Goal: Use online tool/utility: Utilize a website feature to perform a specific function

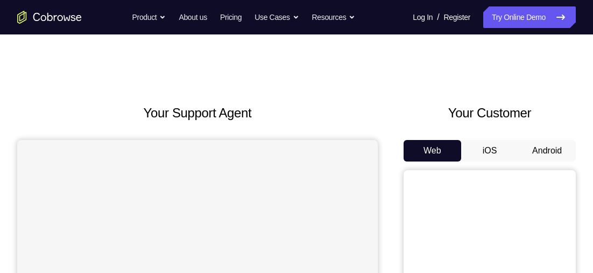
click at [551, 144] on button "Android" at bounding box center [547, 151] width 58 height 22
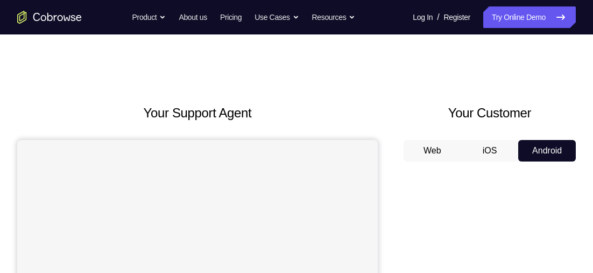
click at [495, 149] on button "iOS" at bounding box center [490, 151] width 58 height 22
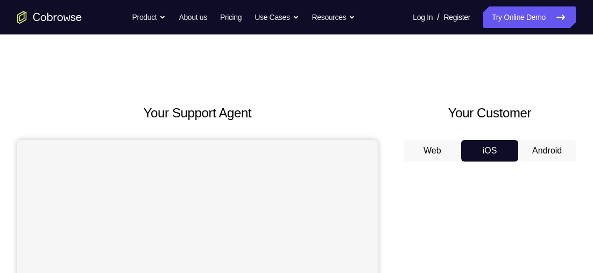
click at [549, 156] on button "Android" at bounding box center [547, 151] width 58 height 22
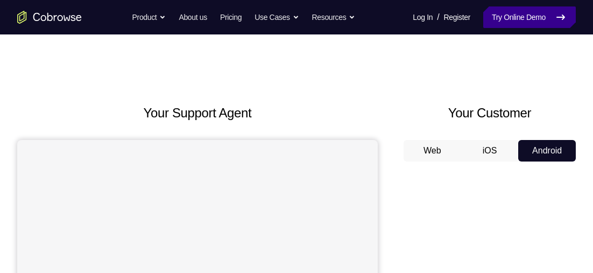
click at [518, 23] on link "Try Online Demo" at bounding box center [529, 17] width 92 height 22
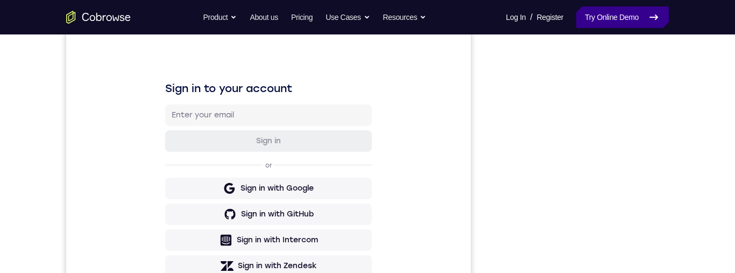
scroll to position [151, 0]
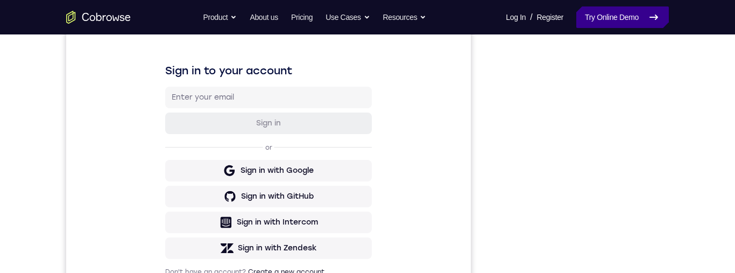
click at [592, 24] on link "Try Online Demo" at bounding box center [622, 17] width 92 height 22
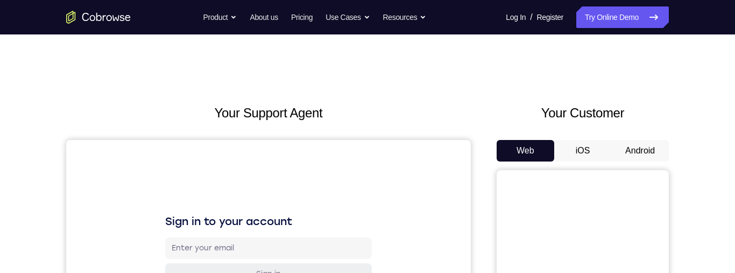
click at [631, 141] on button "Android" at bounding box center [640, 151] width 58 height 22
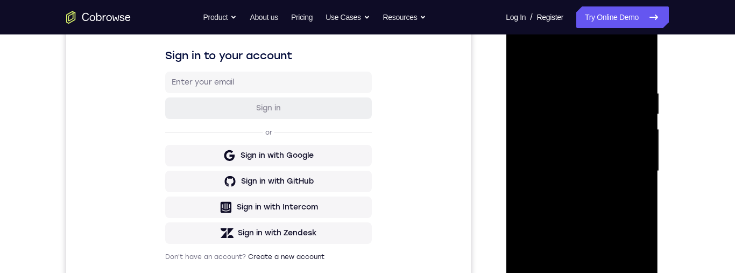
scroll to position [330, 0]
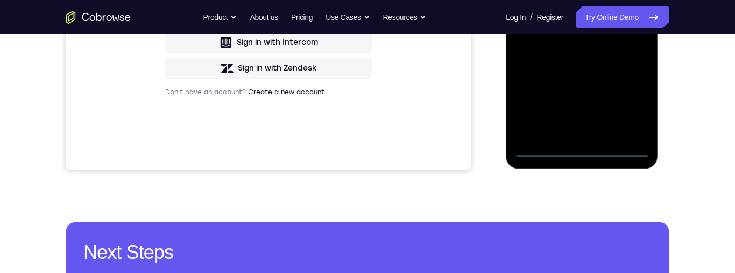
click at [582, 152] on div at bounding box center [582, 6] width 136 height 301
click at [632, 103] on div at bounding box center [582, 6] width 136 height 301
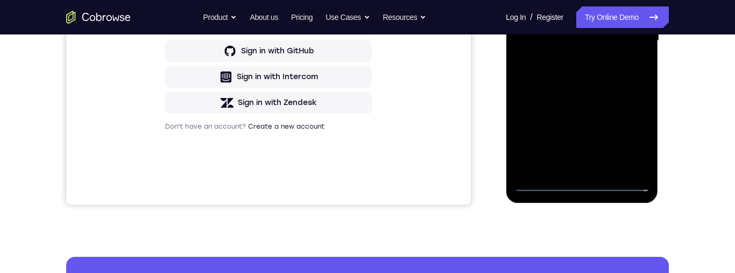
click at [540, 0] on div at bounding box center [582, 40] width 136 height 301
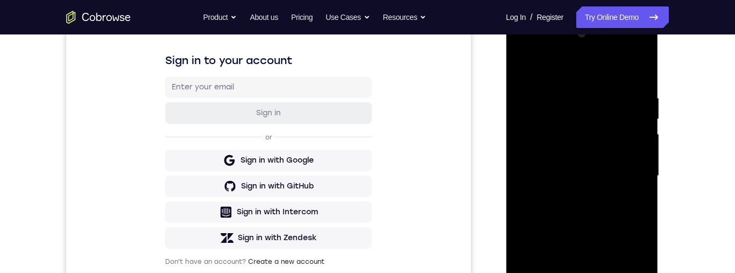
click at [527, 69] on div at bounding box center [582, 175] width 136 height 301
click at [623, 168] on div at bounding box center [582, 175] width 136 height 301
click at [624, 169] on div at bounding box center [582, 175] width 136 height 301
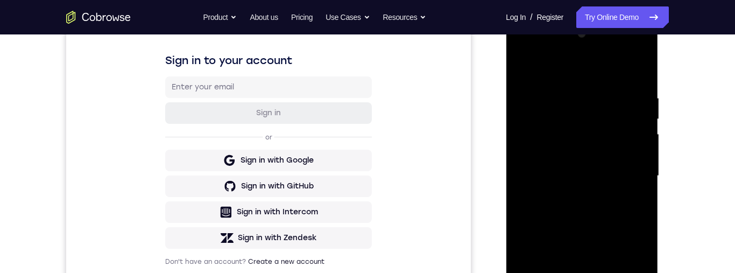
click at [624, 169] on div at bounding box center [582, 175] width 136 height 301
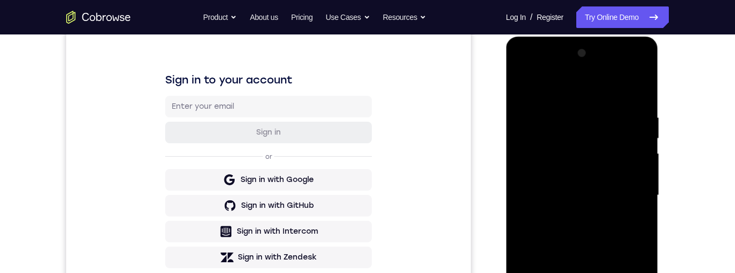
click at [571, 272] on div at bounding box center [582, 195] width 136 height 301
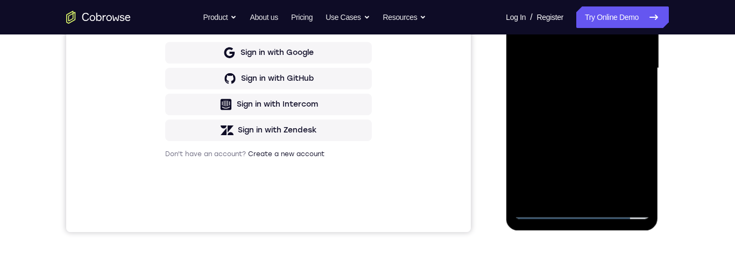
click at [571, 197] on div at bounding box center [582, 68] width 136 height 301
click at [570, 193] on div at bounding box center [582, 68] width 136 height 301
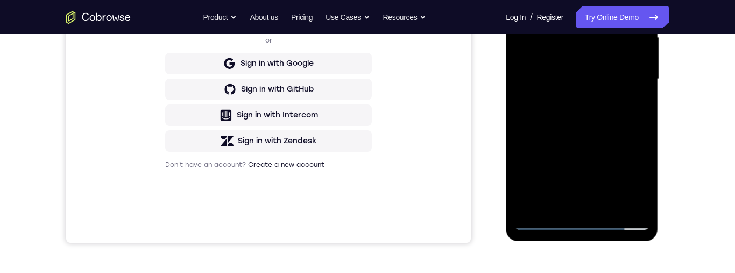
scroll to position [209, 0]
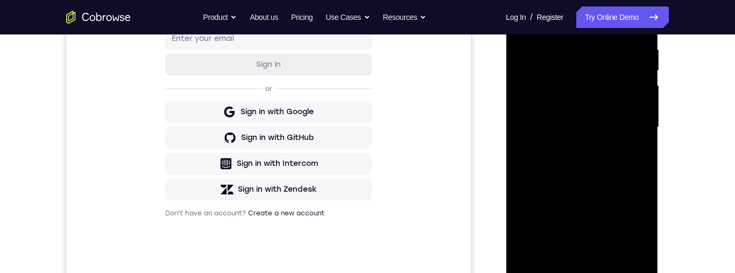
click at [571, 207] on div at bounding box center [582, 127] width 136 height 301
click at [570, 252] on div at bounding box center [582, 127] width 136 height 301
click at [571, 255] on div at bounding box center [582, 127] width 136 height 301
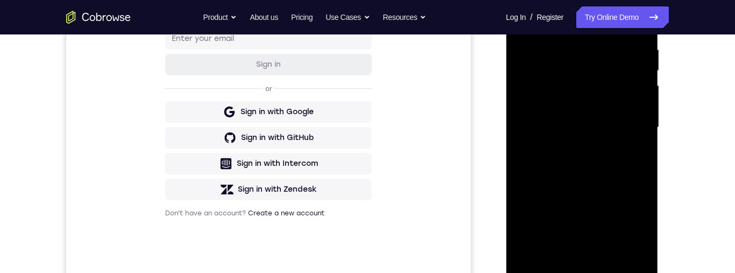
click at [571, 255] on div at bounding box center [582, 127] width 136 height 301
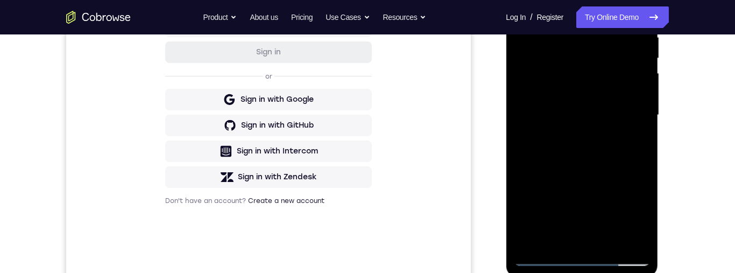
click at [568, 241] on div at bounding box center [582, 115] width 136 height 301
click at [569, 103] on div at bounding box center [582, 115] width 136 height 301
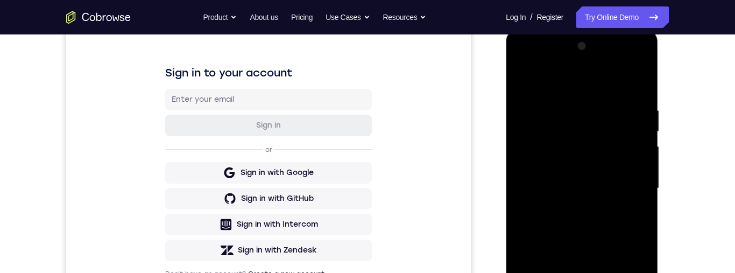
click at [521, 83] on div at bounding box center [582, 188] width 136 height 301
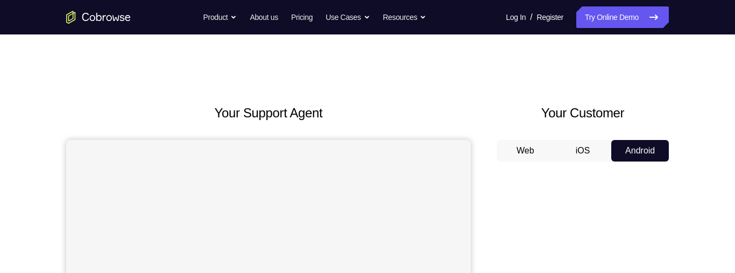
click at [586, 151] on button "iOS" at bounding box center [583, 151] width 58 height 22
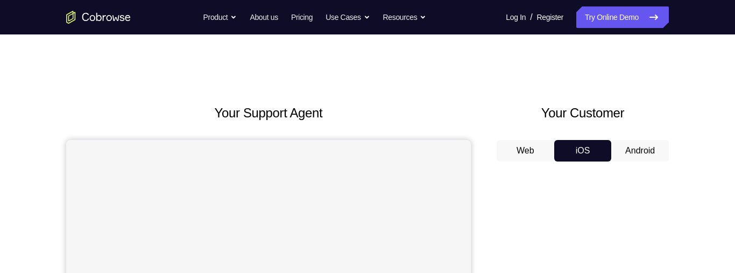
click at [531, 146] on button "Web" at bounding box center [525, 151] width 58 height 22
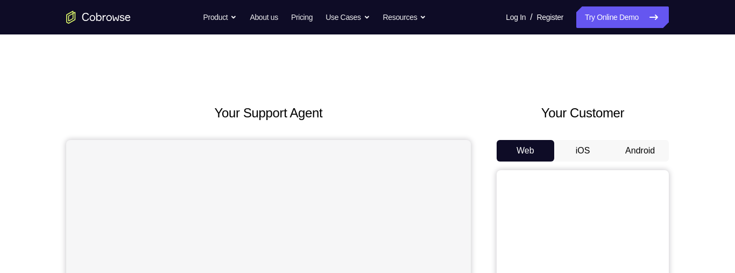
click at [630, 154] on button "Android" at bounding box center [640, 151] width 58 height 22
click at [587, 150] on button "iOS" at bounding box center [583, 151] width 58 height 22
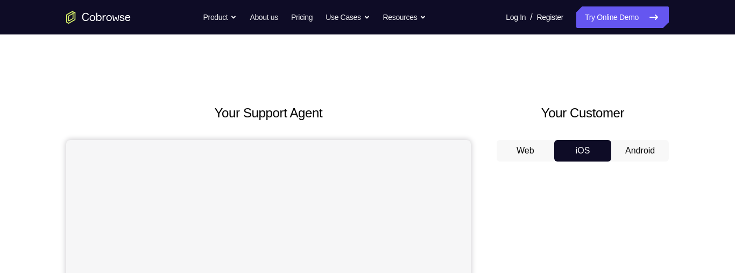
click at [633, 146] on button "Android" at bounding box center [640, 151] width 58 height 22
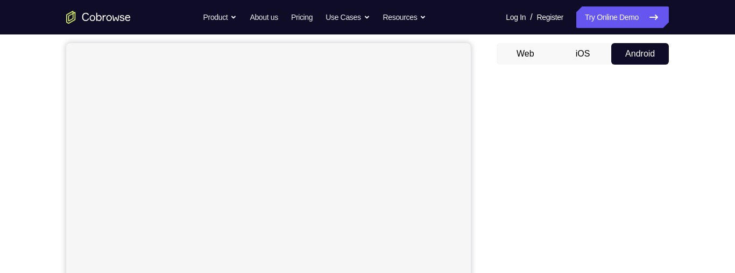
scroll to position [94, 0]
click at [589, 59] on button "iOS" at bounding box center [583, 57] width 58 height 22
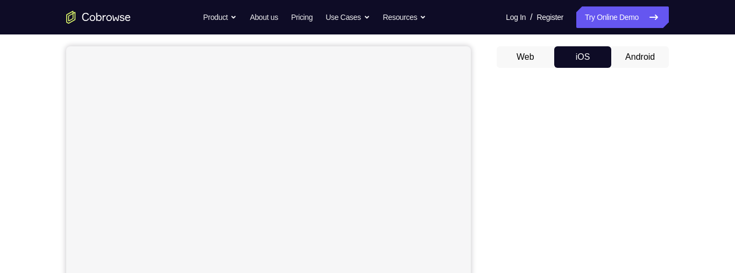
click at [647, 61] on button "Android" at bounding box center [640, 57] width 58 height 22
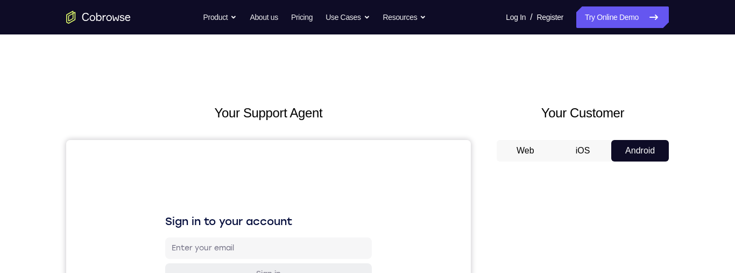
scroll to position [99, 0]
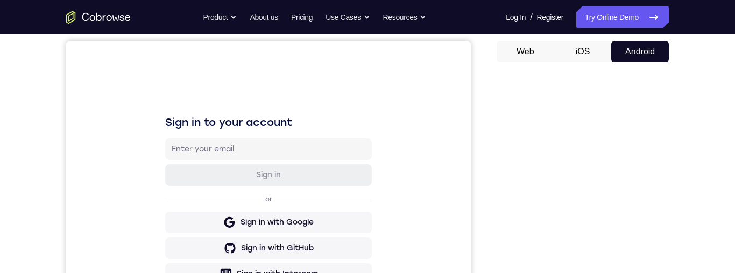
click at [581, 47] on button "iOS" at bounding box center [583, 52] width 58 height 22
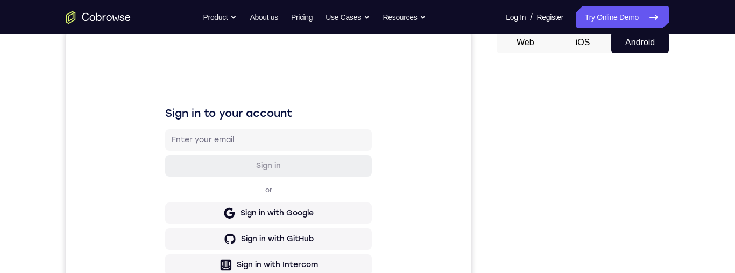
click at [576, 44] on button "iOS" at bounding box center [583, 43] width 58 height 22
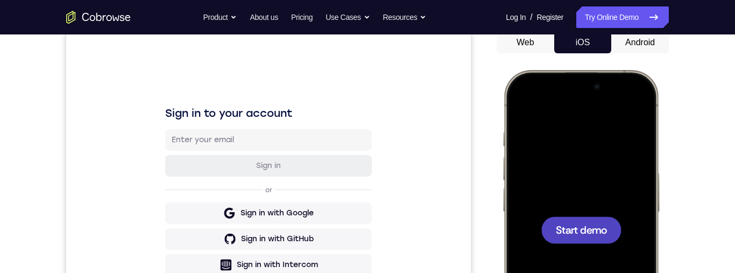
click at [623, 53] on button "Android" at bounding box center [640, 43] width 58 height 22
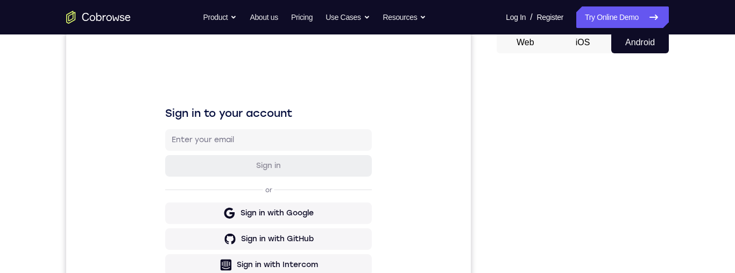
scroll to position [182, 0]
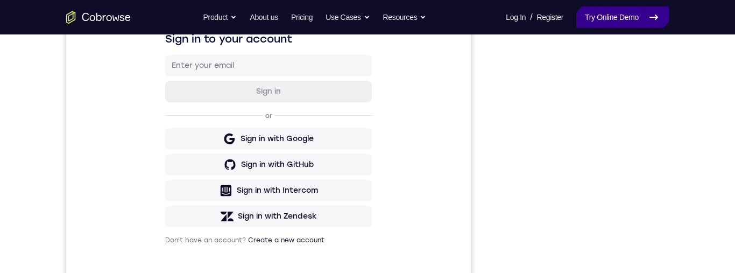
click at [590, 12] on link "Try Online Demo" at bounding box center [622, 17] width 92 height 22
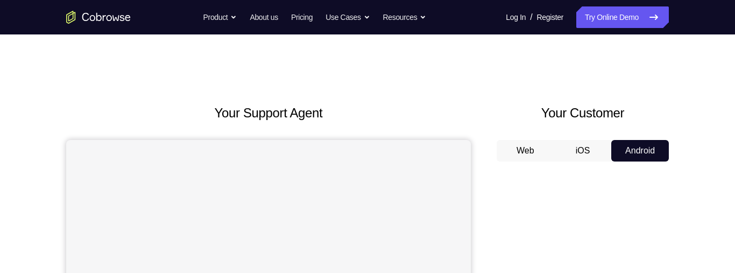
click at [571, 140] on button "iOS" at bounding box center [583, 151] width 58 height 22
click at [549, 140] on button "Web" at bounding box center [525, 151] width 58 height 22
click at [522, 140] on button "Web" at bounding box center [525, 151] width 58 height 22
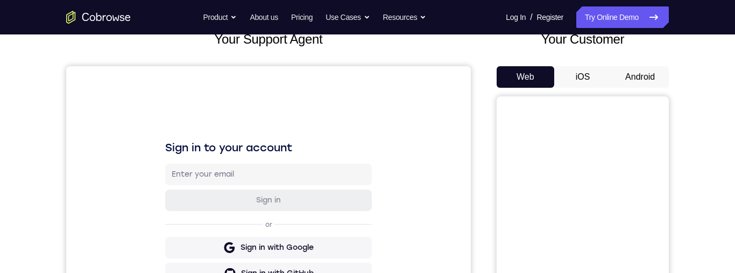
click at [579, 74] on button "iOS" at bounding box center [583, 77] width 58 height 22
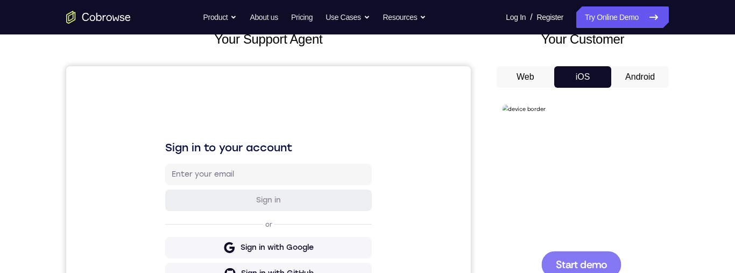
click at [645, 77] on button "Android" at bounding box center [640, 77] width 58 height 22
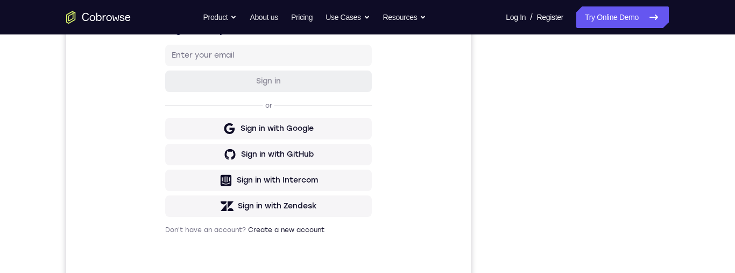
scroll to position [108, 0]
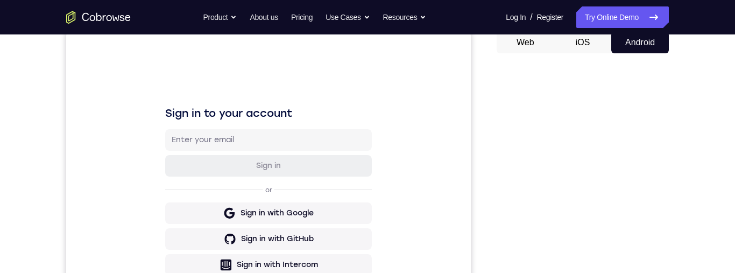
click at [550, 37] on button "Web" at bounding box center [525, 43] width 58 height 22
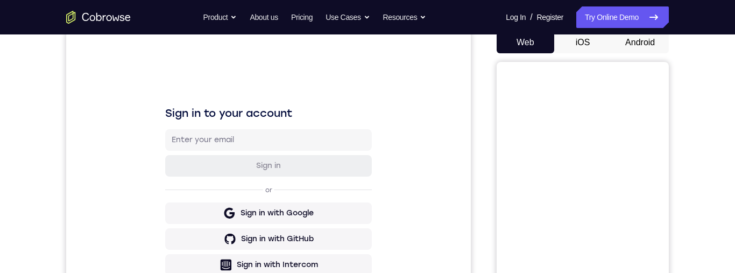
click at [574, 37] on button "iOS" at bounding box center [583, 43] width 58 height 22
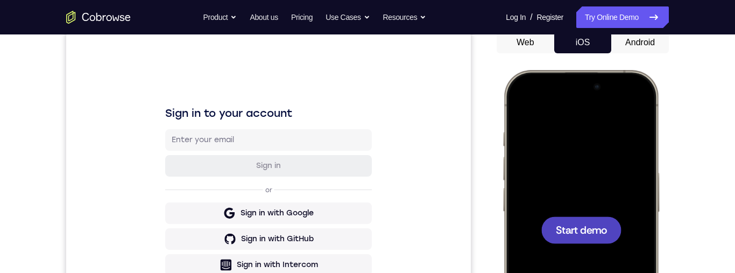
click at [637, 43] on button "Android" at bounding box center [640, 43] width 58 height 22
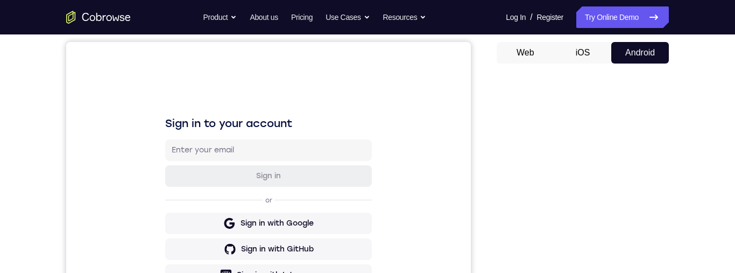
scroll to position [0, 0]
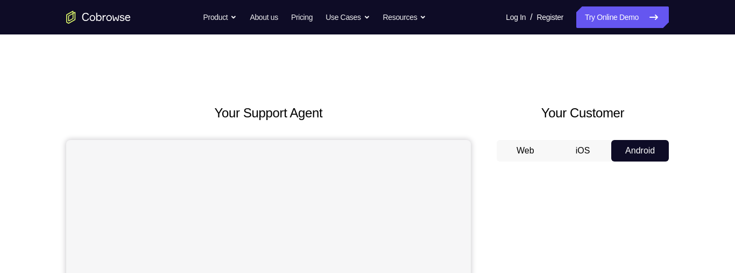
click at [582, 140] on button "iOS" at bounding box center [583, 151] width 58 height 22
click at [545, 140] on button "Web" at bounding box center [525, 151] width 58 height 22
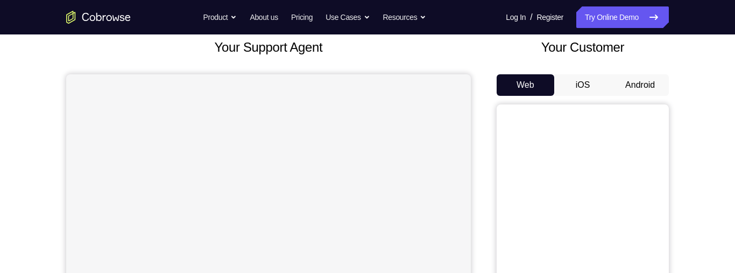
scroll to position [25, 0]
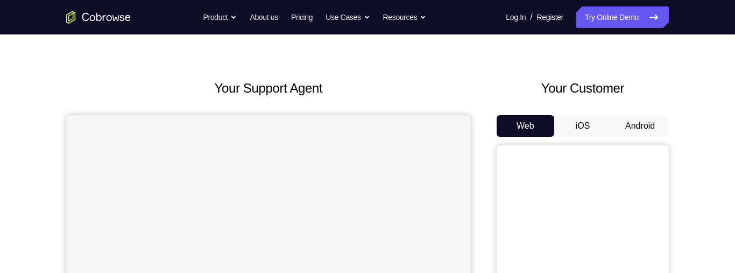
click at [623, 125] on button "Android" at bounding box center [640, 126] width 58 height 22
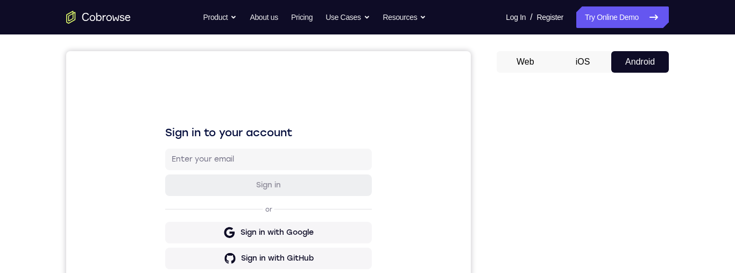
scroll to position [33, 0]
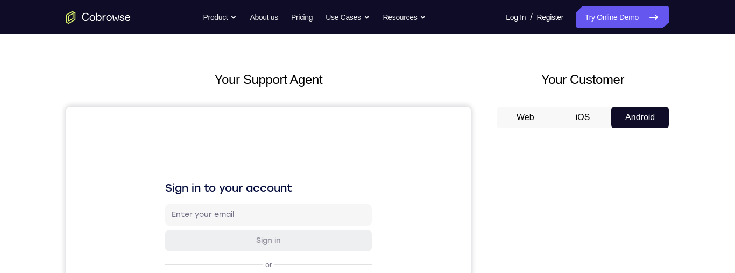
click at [585, 106] on button "iOS" at bounding box center [583, 117] width 58 height 22
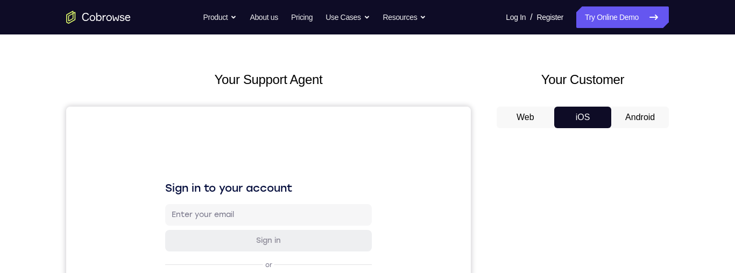
click at [543, 117] on button "Web" at bounding box center [525, 117] width 58 height 22
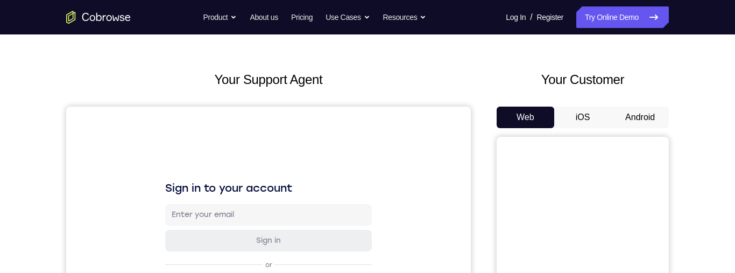
click at [633, 110] on button "Android" at bounding box center [640, 117] width 58 height 22
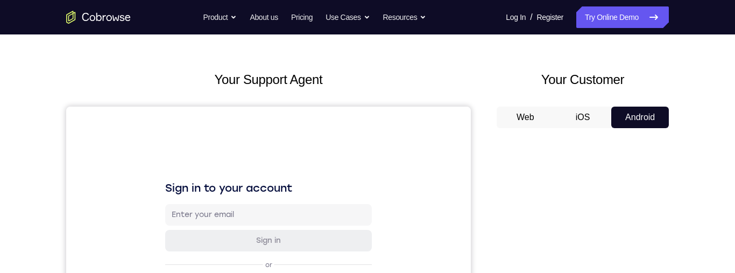
scroll to position [127, 0]
